Goal: Navigation & Orientation: Find specific page/section

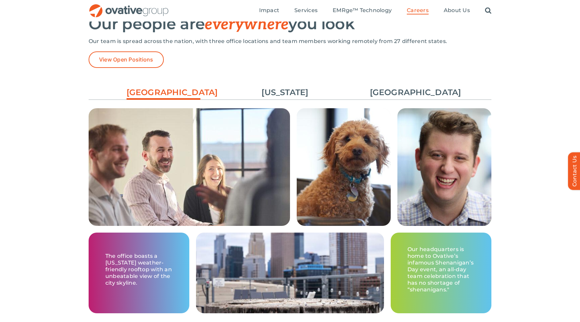
scroll to position [965, 0]
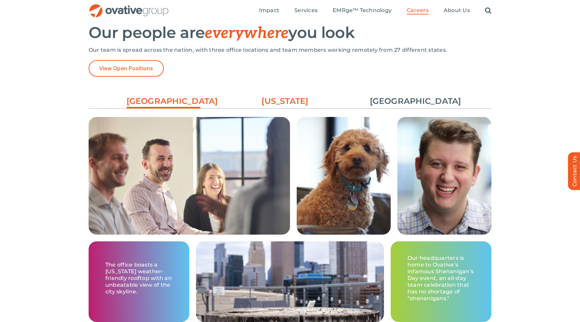
click at [267, 98] on link "[US_STATE]" at bounding box center [285, 100] width 74 height 11
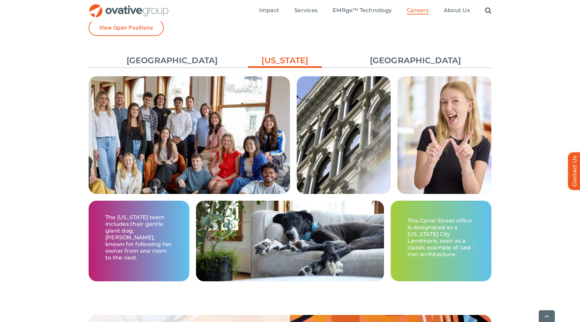
scroll to position [1006, 0]
click at [374, 64] on link "[GEOGRAPHIC_DATA]" at bounding box center [407, 59] width 74 height 11
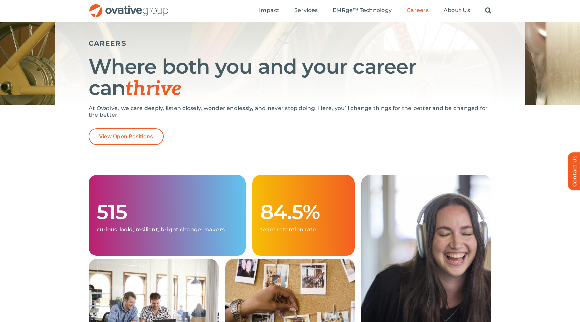
scroll to position [47, 0]
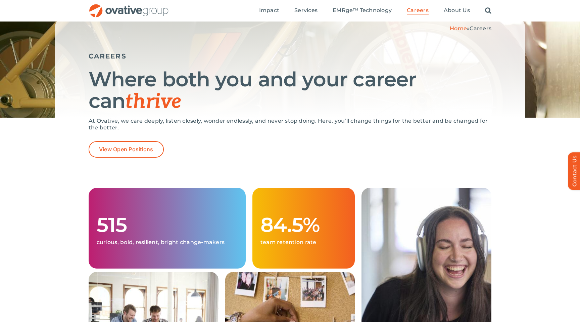
click at [277, 15] on ul "Impact Expert Insights Case Studies Awards & Press Services Media Measurement C…" at bounding box center [375, 10] width 232 height 21
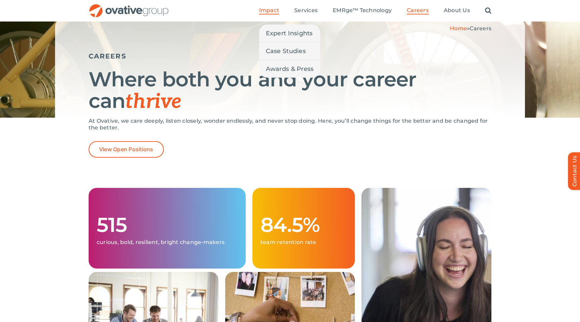
click at [273, 10] on span "Impact" at bounding box center [269, 10] width 20 height 7
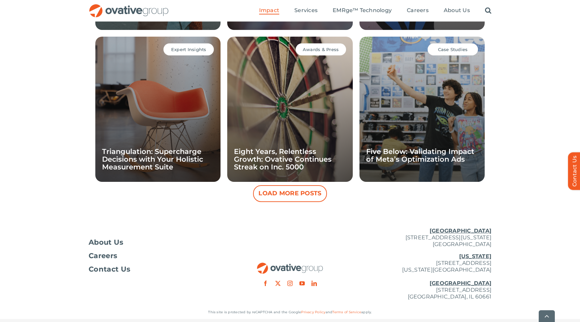
scroll to position [649, 0]
